Goal: Task Accomplishment & Management: Use online tool/utility

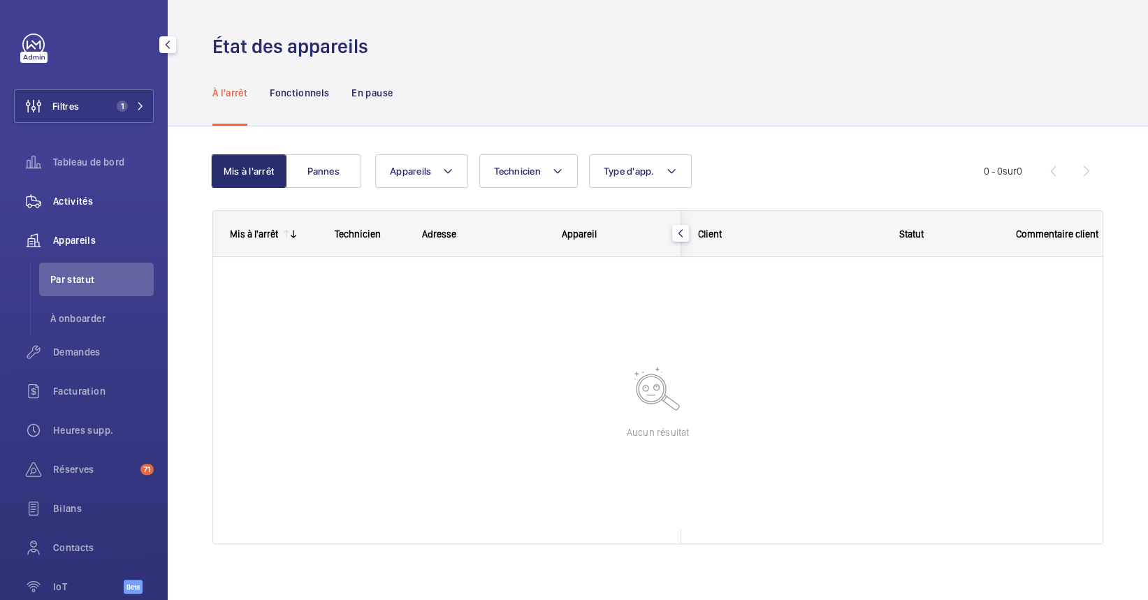
click at [95, 201] on span "Activités" at bounding box center [103, 201] width 101 height 14
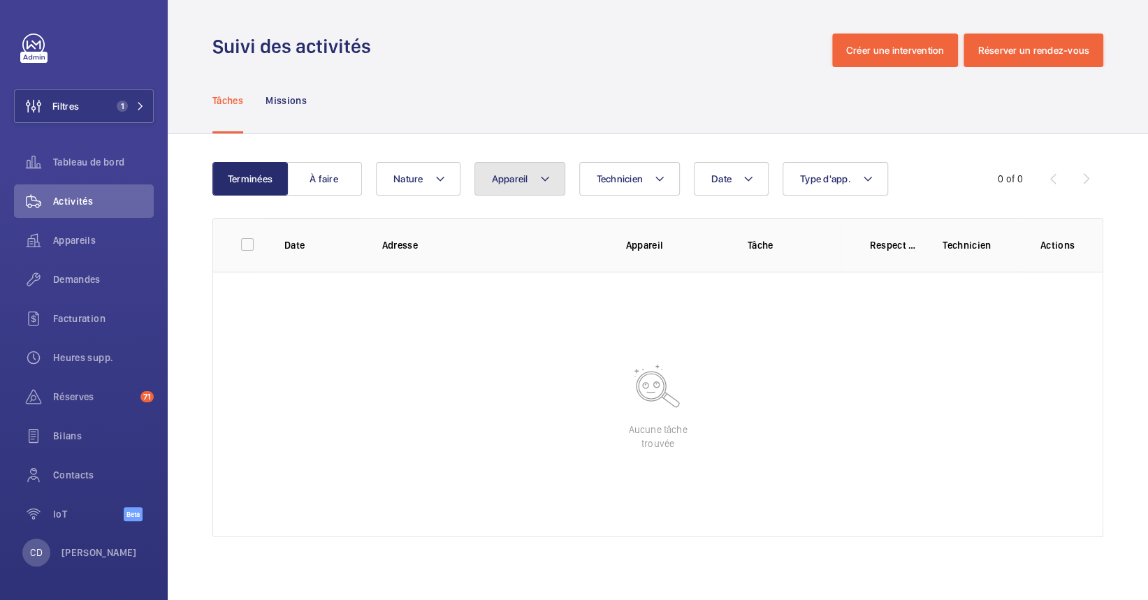
click at [531, 189] on button "Appareil" at bounding box center [519, 179] width 91 height 34
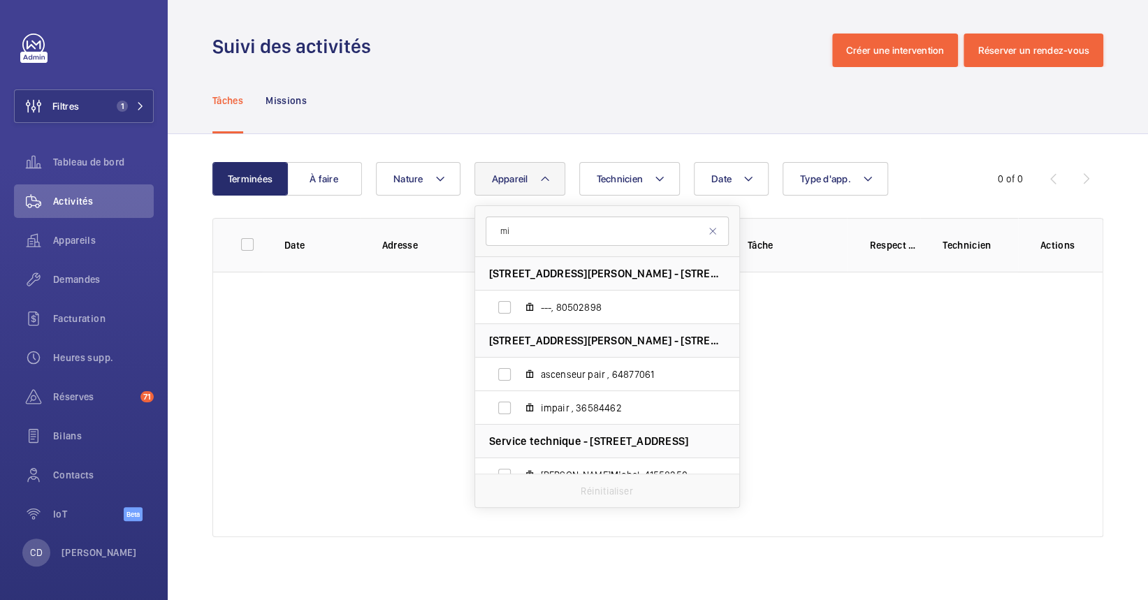
type input "m"
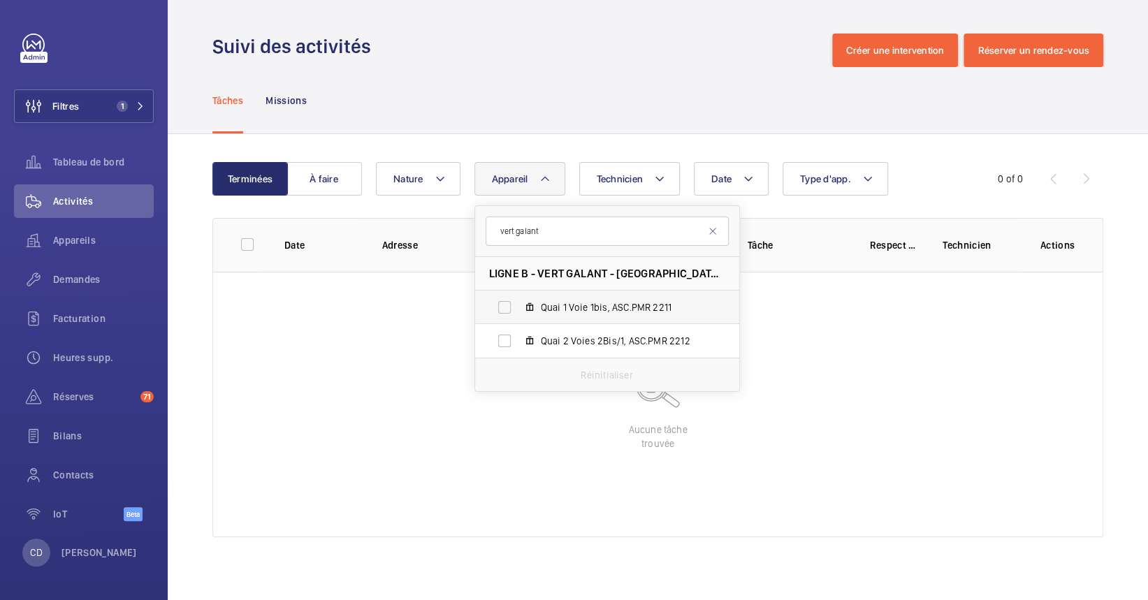
type input "vert galant"
click at [539, 296] on label "Quai 1 Voie 1bis, ASC.PMR 2211" at bounding box center [596, 308] width 242 height 34
click at [518, 296] on input "Quai 1 Voie 1bis, ASC.PMR 2211" at bounding box center [505, 307] width 28 height 28
checkbox input "true"
click at [551, 351] on label "Quai 2 Voies 2Bis/1, ASC.PMR 2212" at bounding box center [596, 341] width 242 height 34
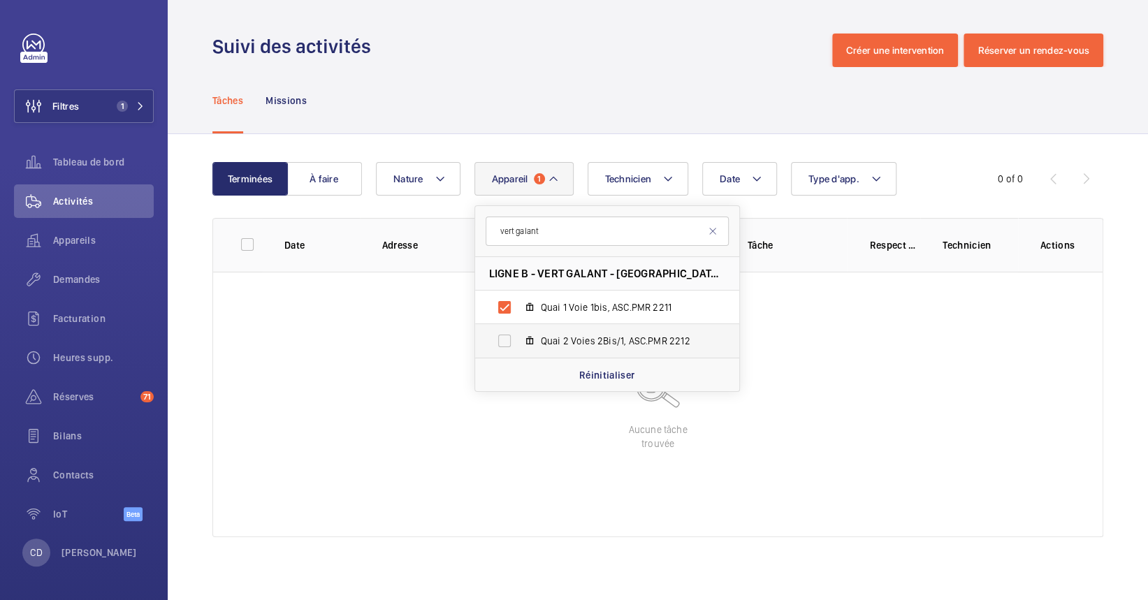
click at [518, 351] on input "Quai 2 Voies 2Bis/1, ASC.PMR 2212" at bounding box center [505, 341] width 28 height 28
checkbox input "true"
click at [321, 380] on wm-front-table-empty-state "Aucune tâche trouvée" at bounding box center [657, 405] width 889 height 266
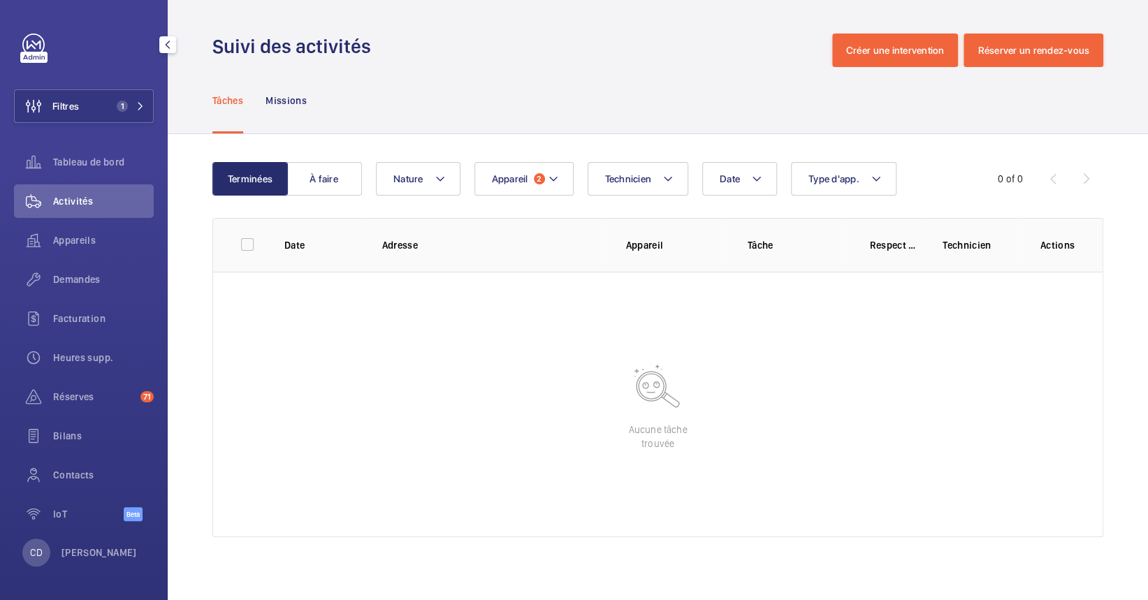
click at [154, 99] on div "Filtres 1 Tableau de bord Activités Appareils Demandes Facturation Heures supp.…" at bounding box center [84, 300] width 168 height 600
click at [123, 101] on span "1" at bounding box center [122, 106] width 11 height 11
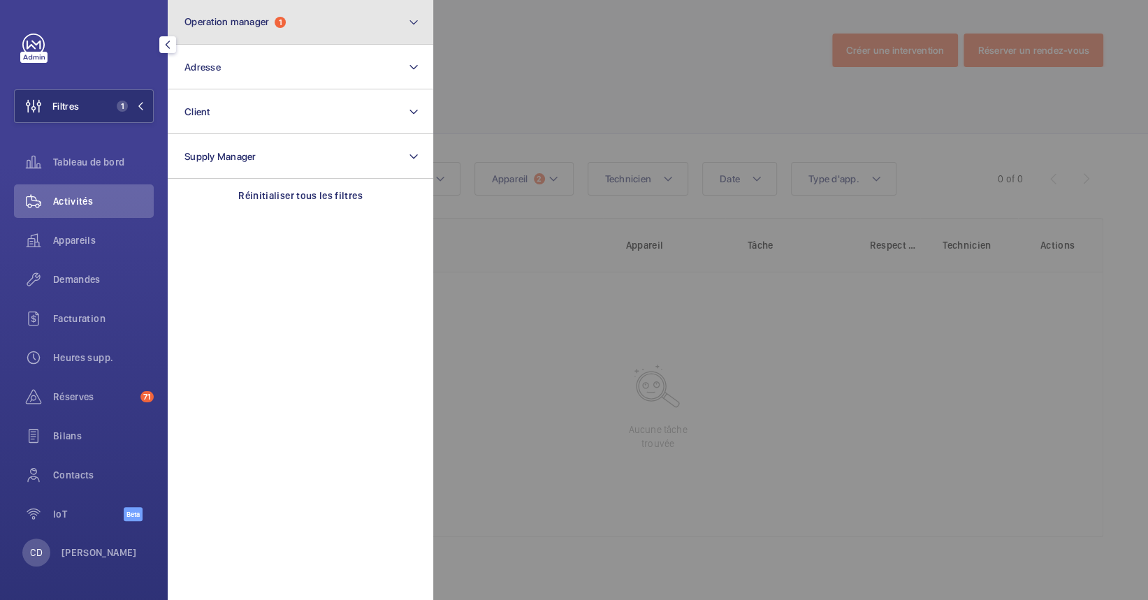
click at [336, 12] on button "Operation manager 1" at bounding box center [301, 22] width 266 height 45
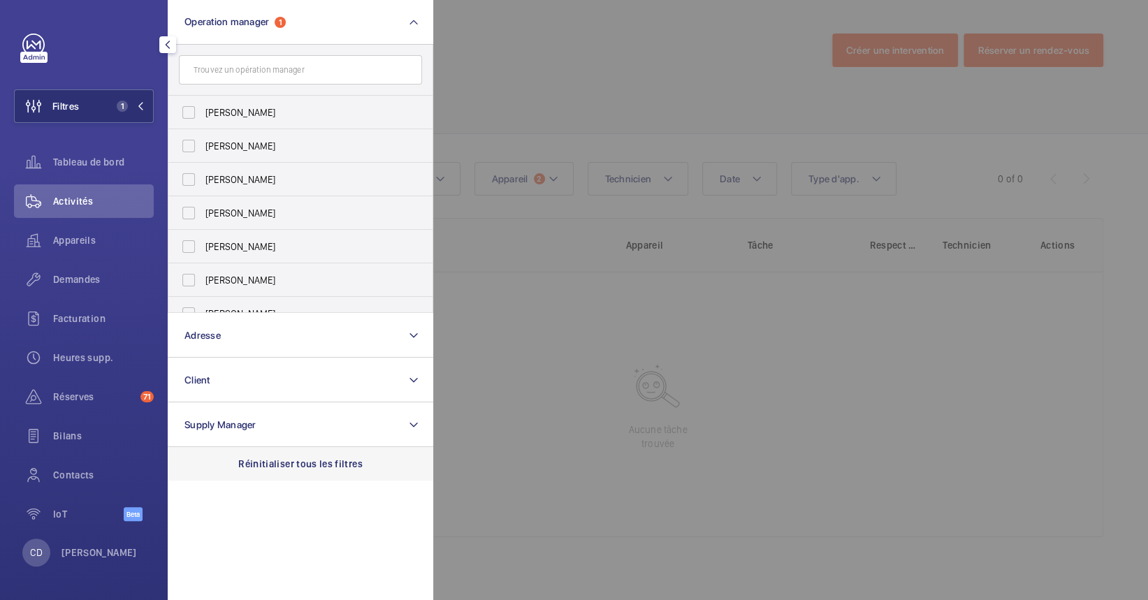
click at [274, 467] on p "Réinitialiser tous les filtres" at bounding box center [300, 464] width 124 height 14
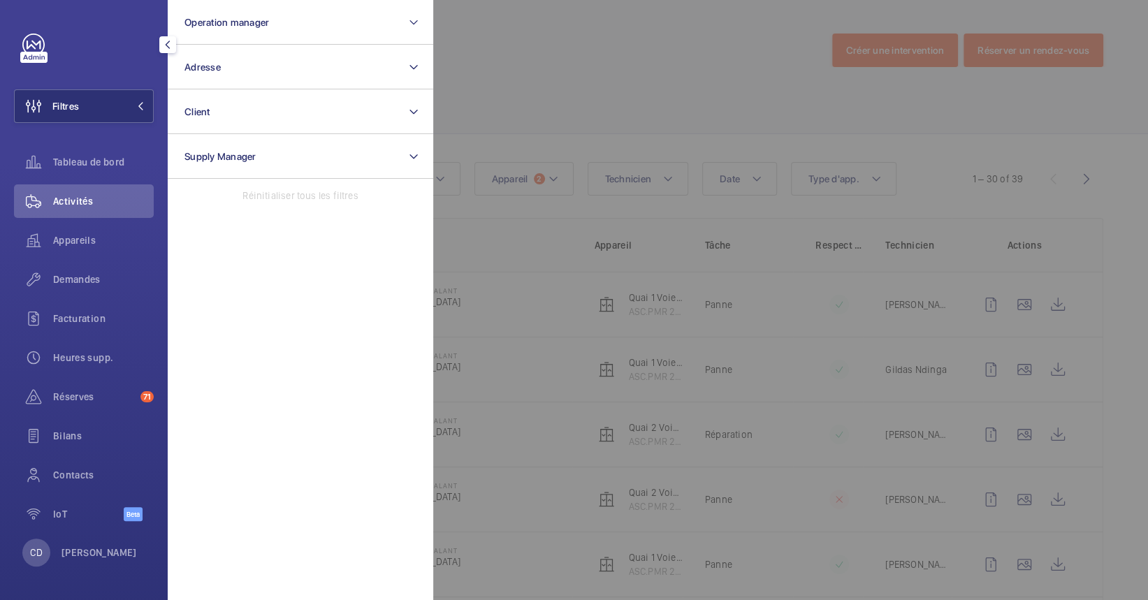
click at [842, 433] on div at bounding box center [1007, 300] width 1148 height 600
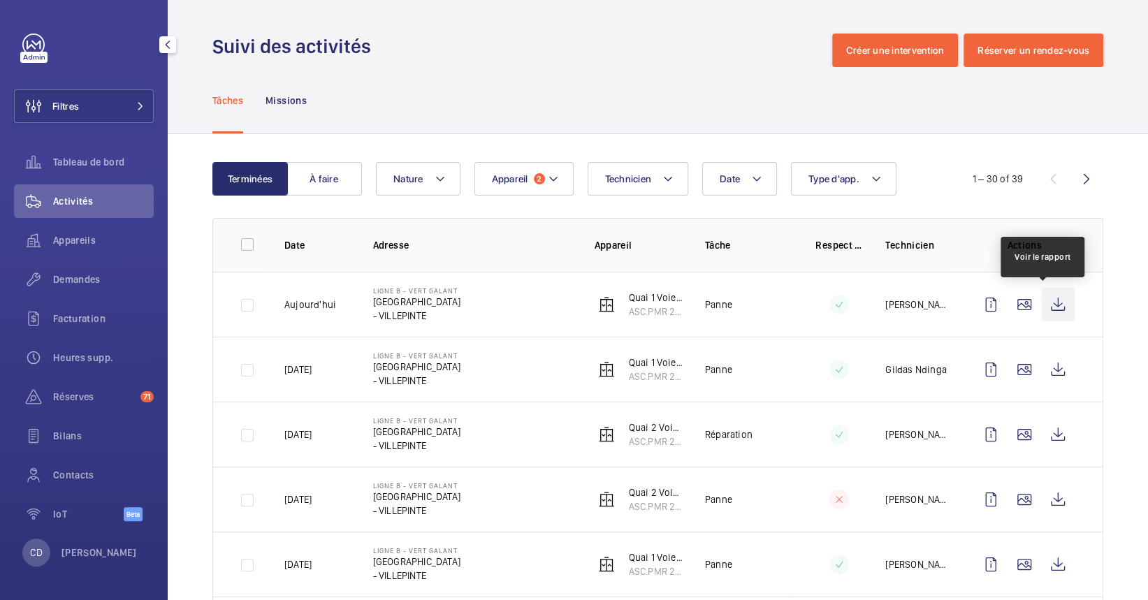
click at [1056, 321] on wm-front-icon-button at bounding box center [1058, 305] width 34 height 34
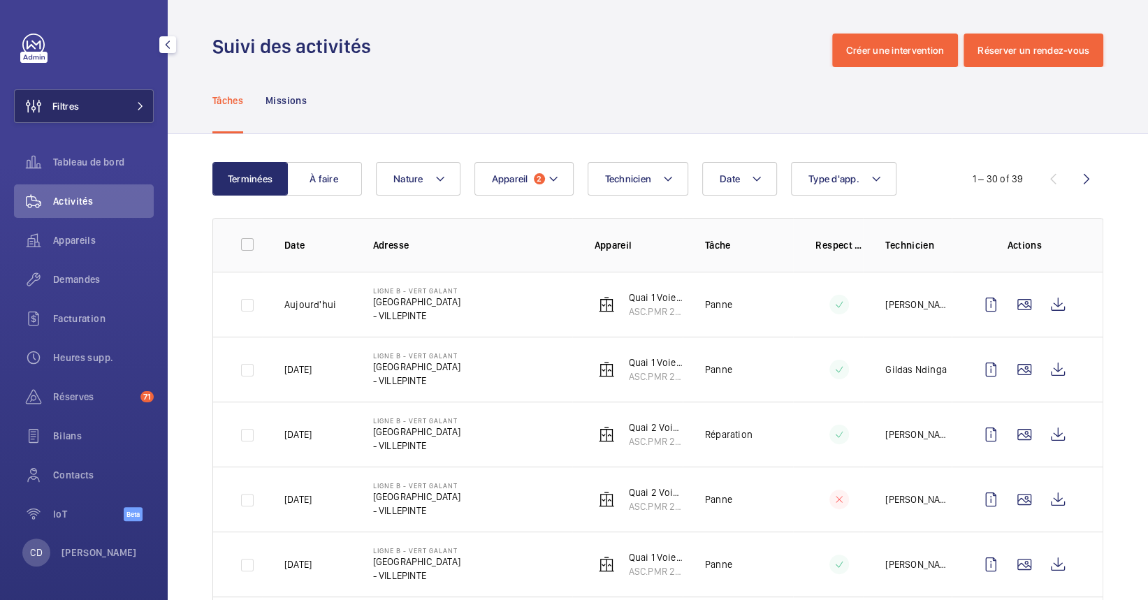
click at [110, 99] on button "Filtres" at bounding box center [84, 106] width 140 height 34
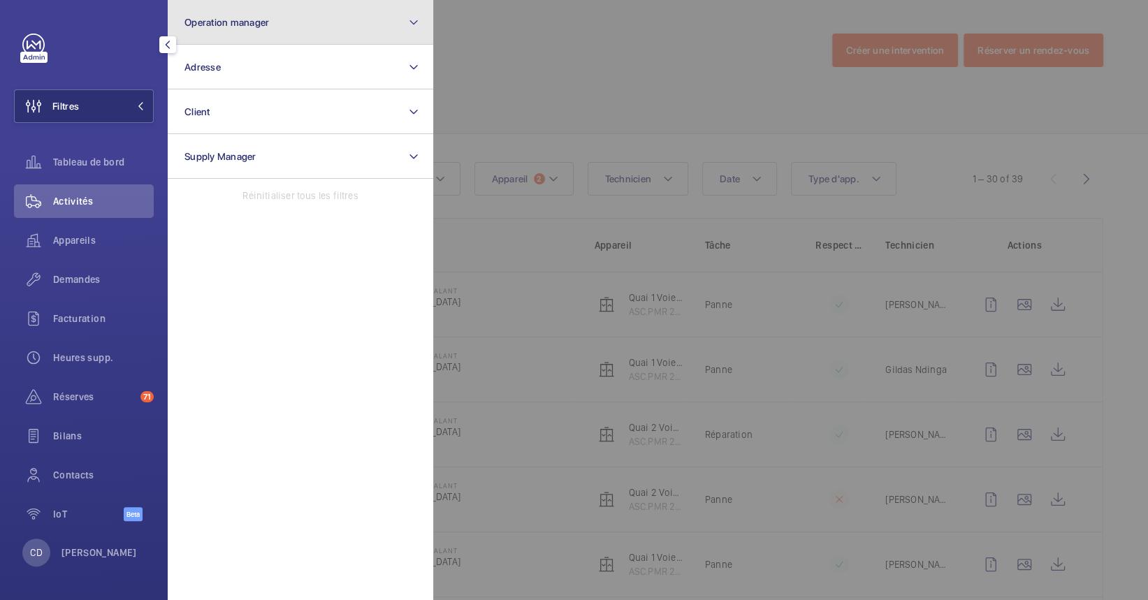
click at [333, 27] on button "Operation manager" at bounding box center [301, 22] width 266 height 45
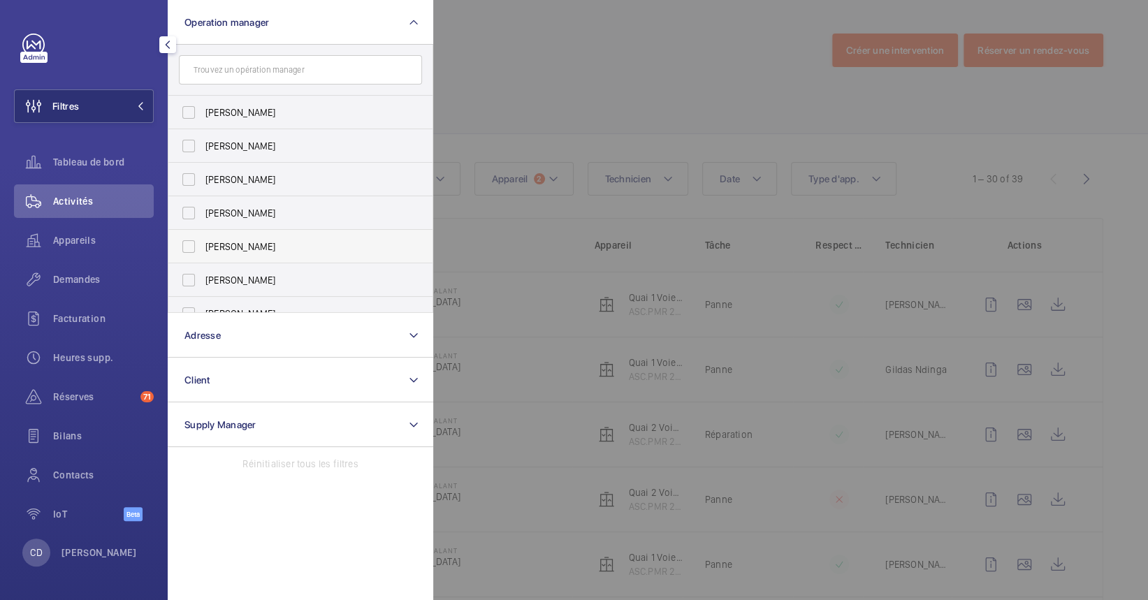
click at [243, 249] on span "[PERSON_NAME]" at bounding box center [301, 247] width 192 height 14
click at [203, 249] on input "[PERSON_NAME]" at bounding box center [189, 247] width 28 height 28
checkbox input "true"
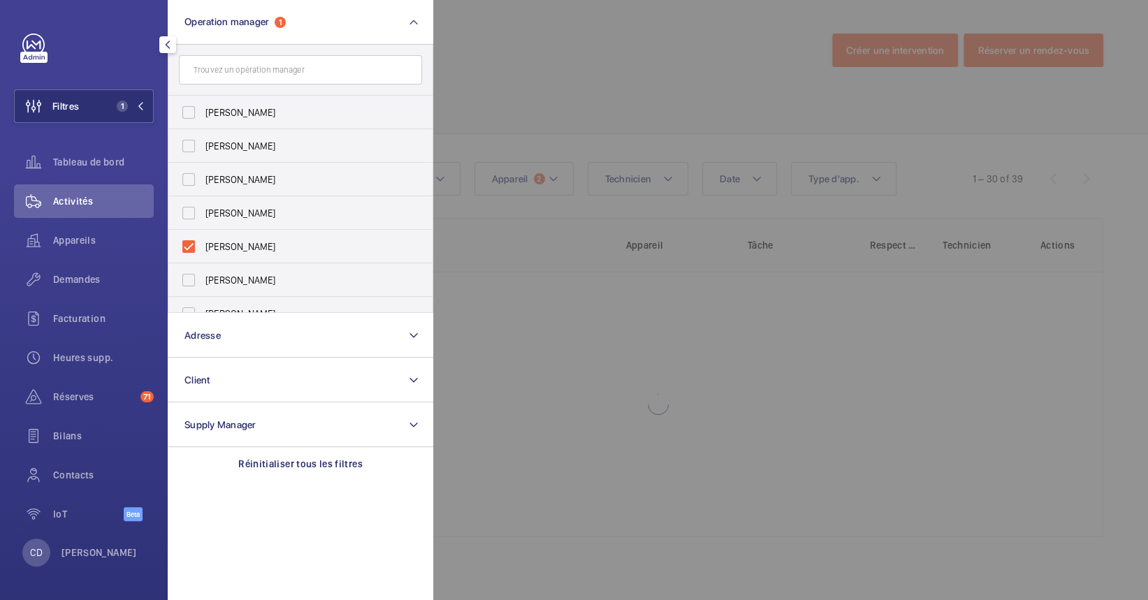
click at [639, 139] on div at bounding box center [1007, 300] width 1148 height 600
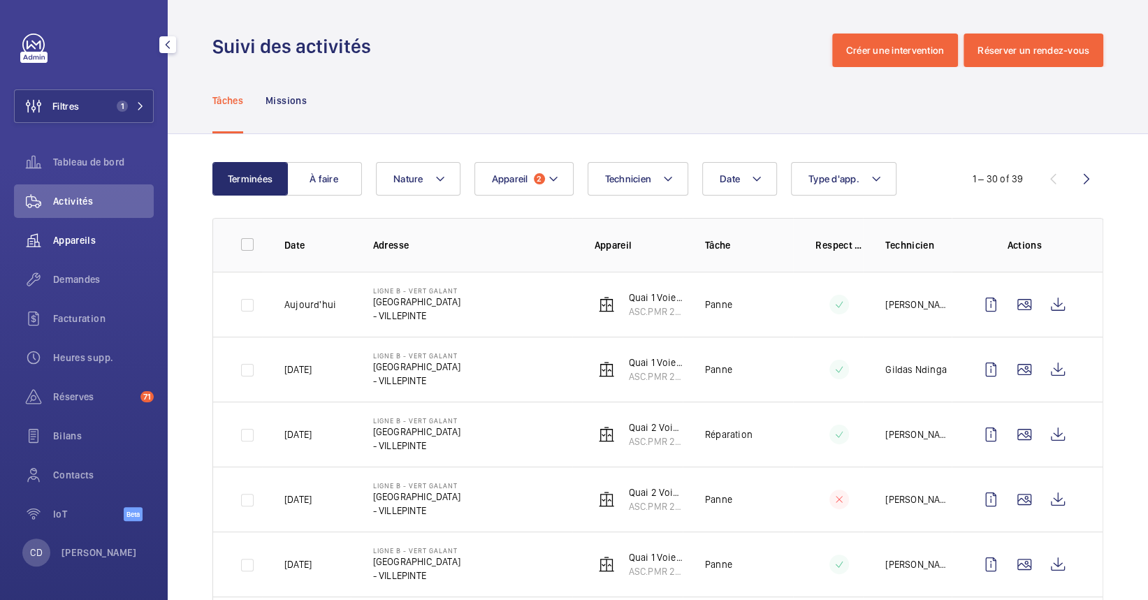
click at [92, 247] on div "Appareils" at bounding box center [84, 241] width 140 height 34
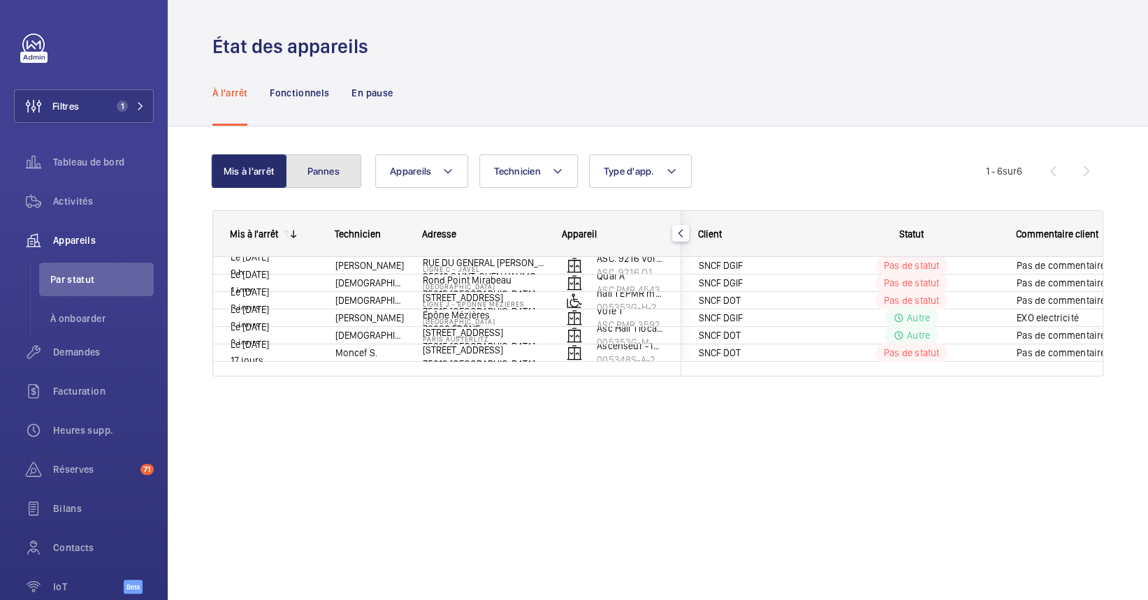
click at [347, 182] on button "Pannes" at bounding box center [323, 171] width 75 height 34
